Goal: Information Seeking & Learning: Learn about a topic

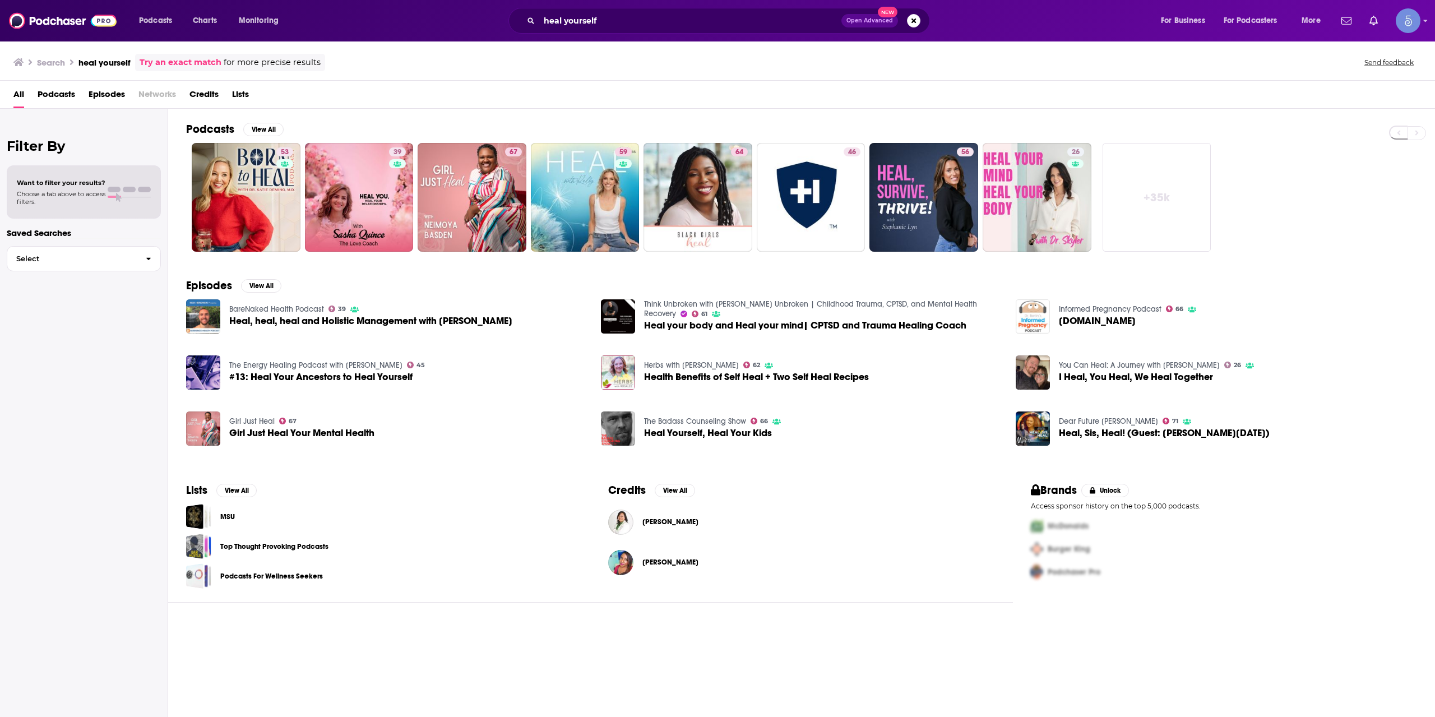
click at [678, 30] on div "heal yourself Open Advanced New" at bounding box center [719, 21] width 422 height 26
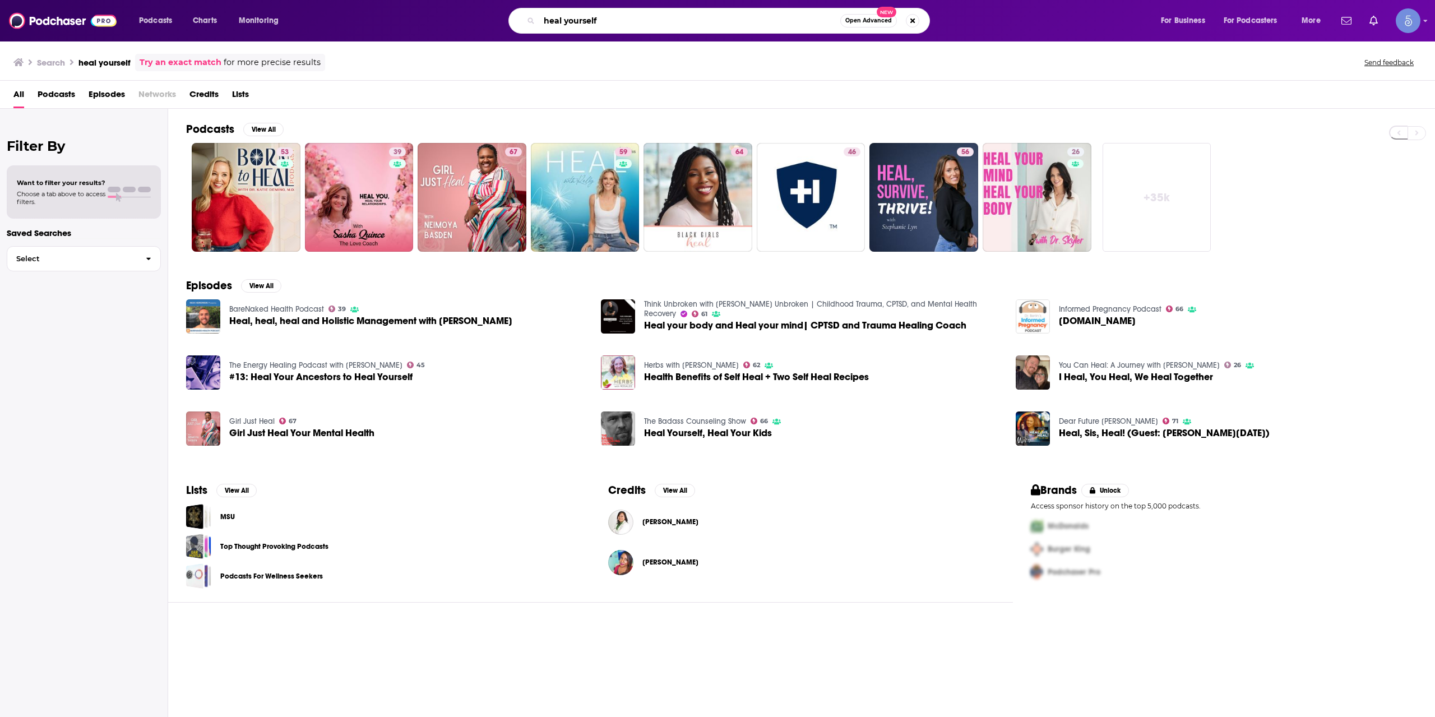
click at [664, 26] on input "heal yourself" at bounding box center [689, 21] width 301 height 18
type input "ashley henriott"
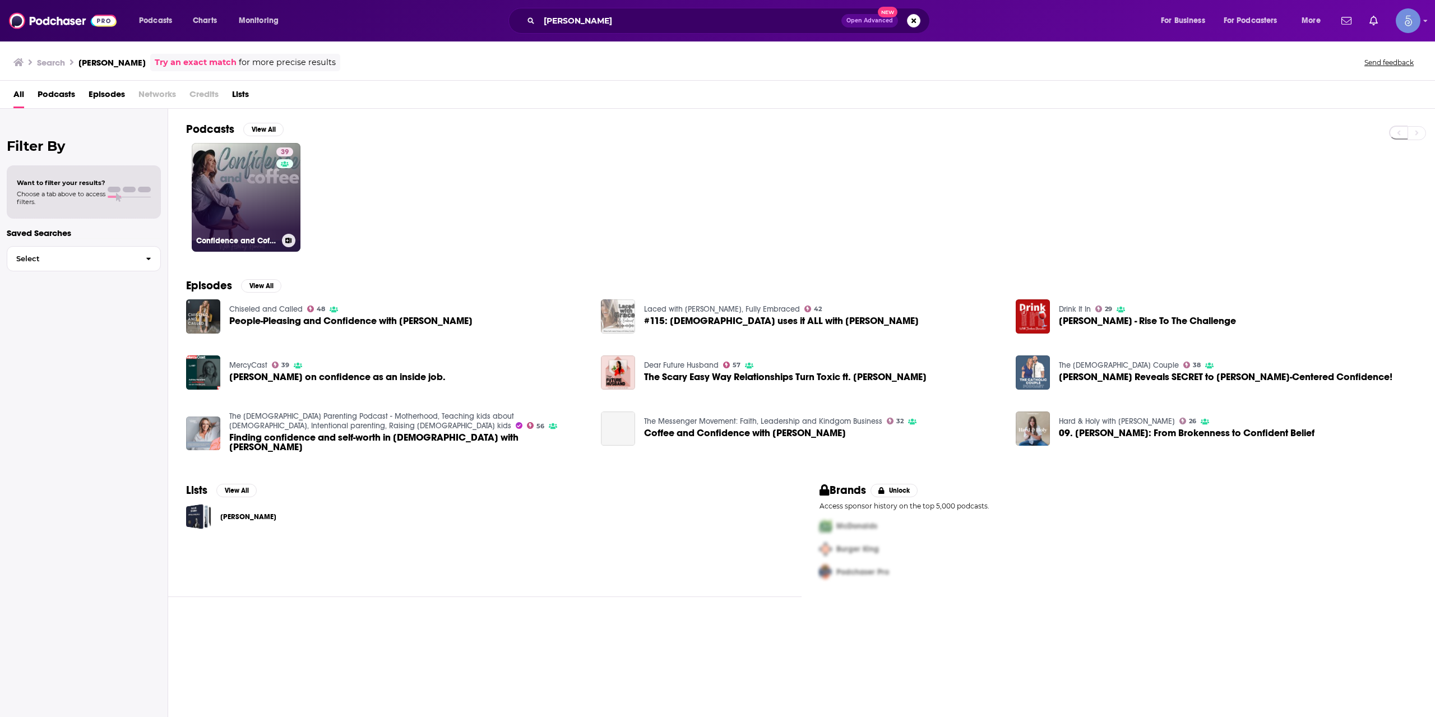
click at [249, 198] on link "39 Confidence and Coffee" at bounding box center [246, 197] width 109 height 109
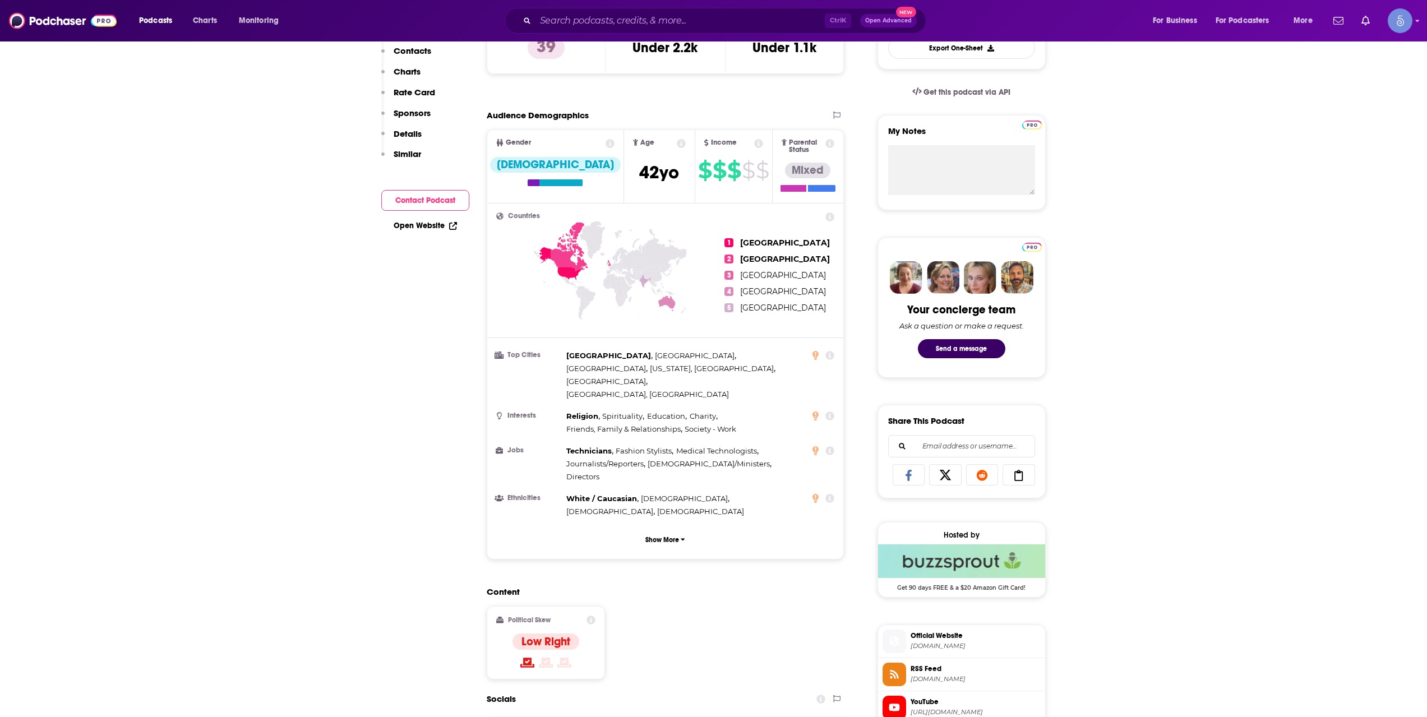
scroll to position [561, 0]
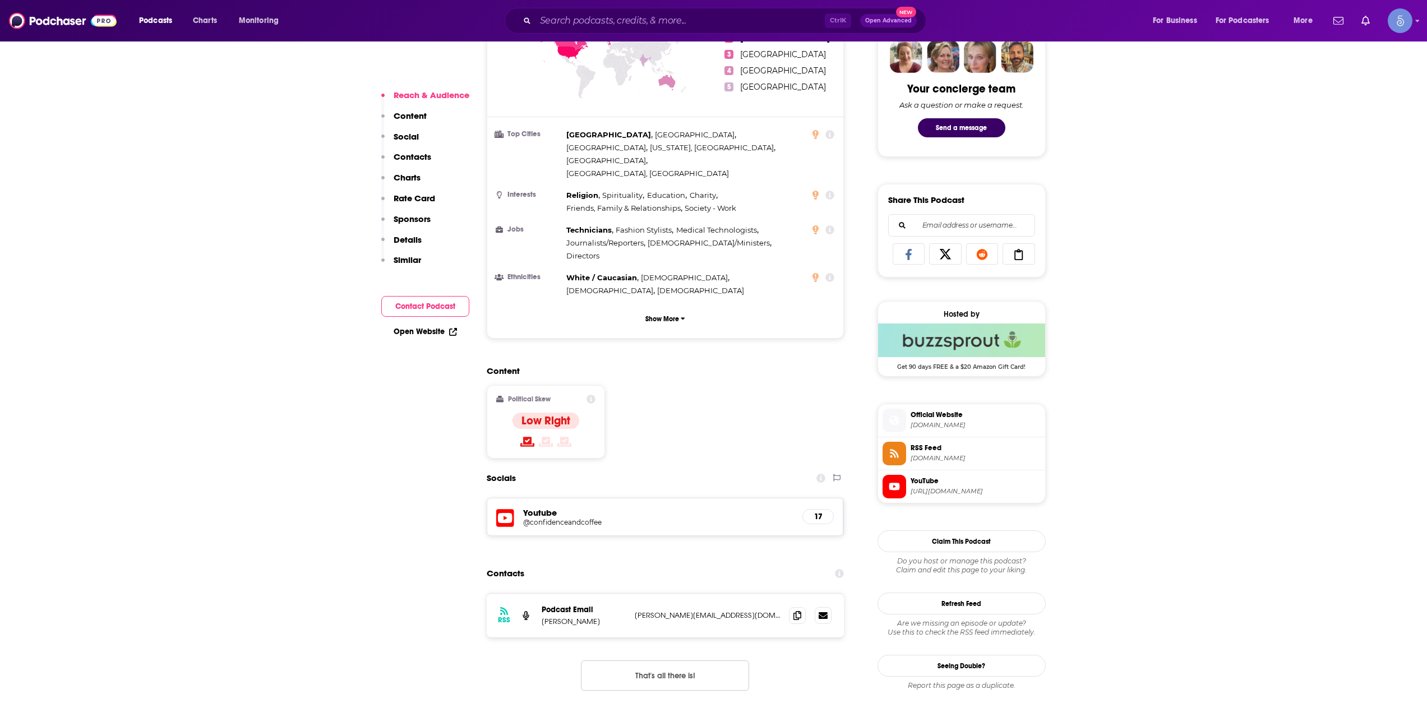
click at [958, 422] on span "ashleyhenriott.com" at bounding box center [975, 425] width 130 height 8
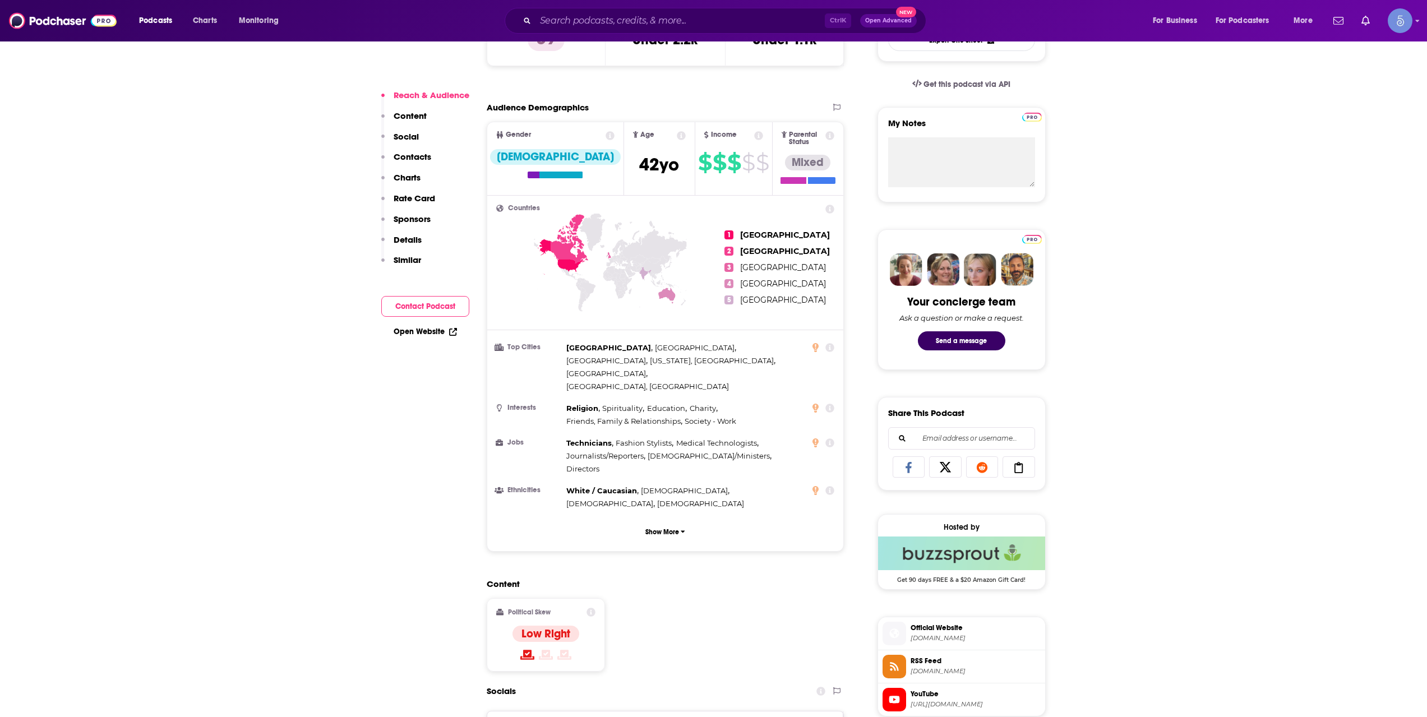
scroll to position [0, 0]
